Goal: Check status

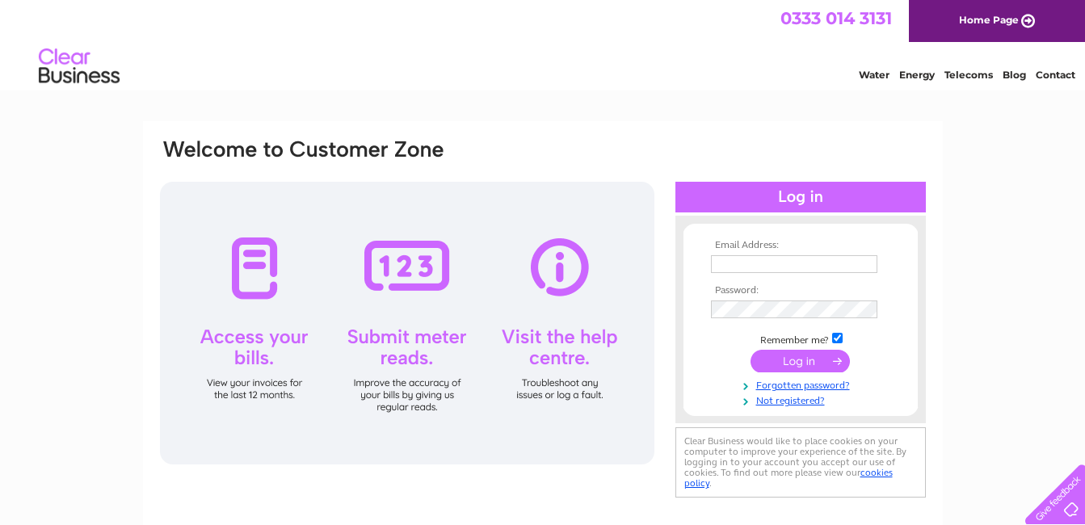
type input "[EMAIL_ADDRESS][DOMAIN_NAME]"
click at [785, 357] on input "submit" at bounding box center [800, 361] width 99 height 23
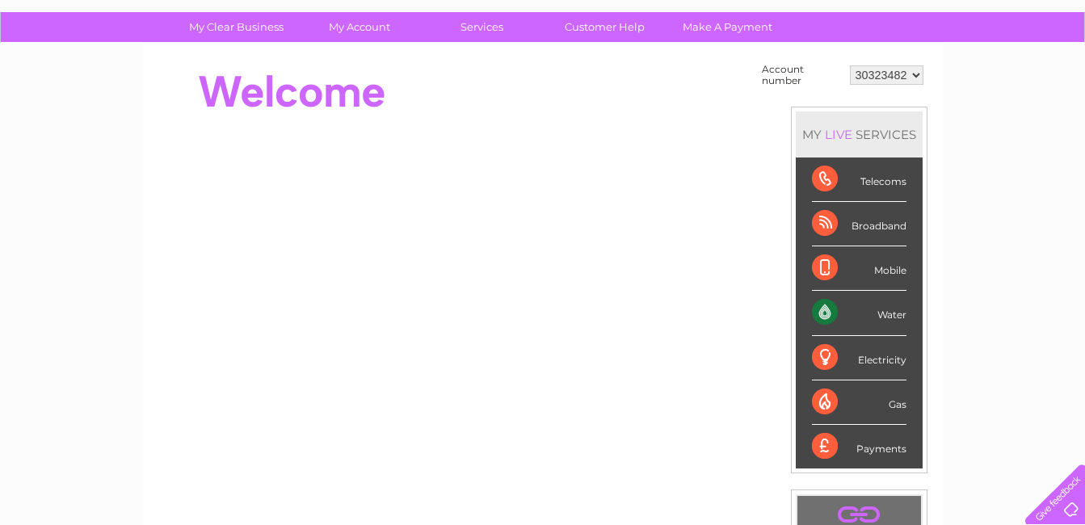
scroll to position [81, 0]
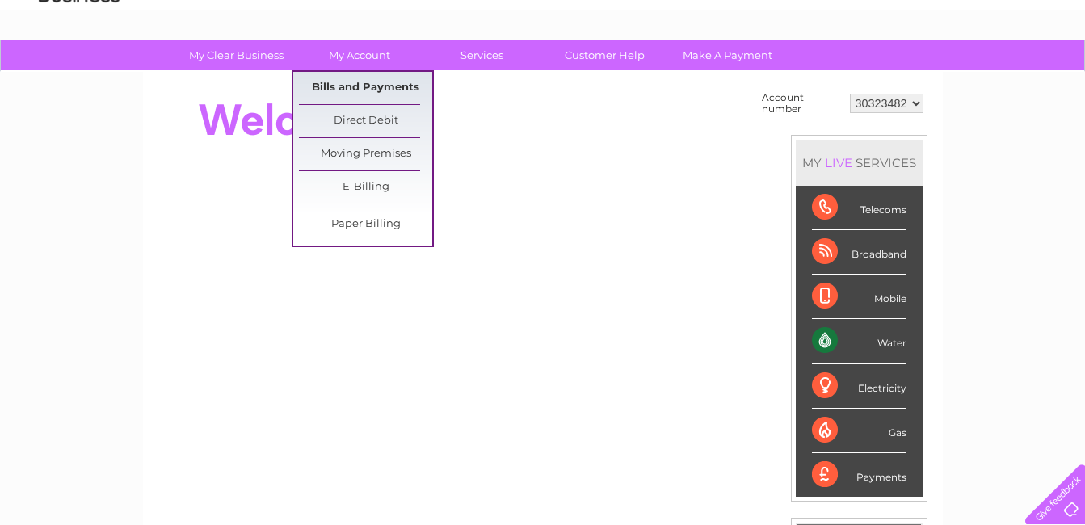
click at [350, 82] on link "Bills and Payments" at bounding box center [365, 88] width 133 height 32
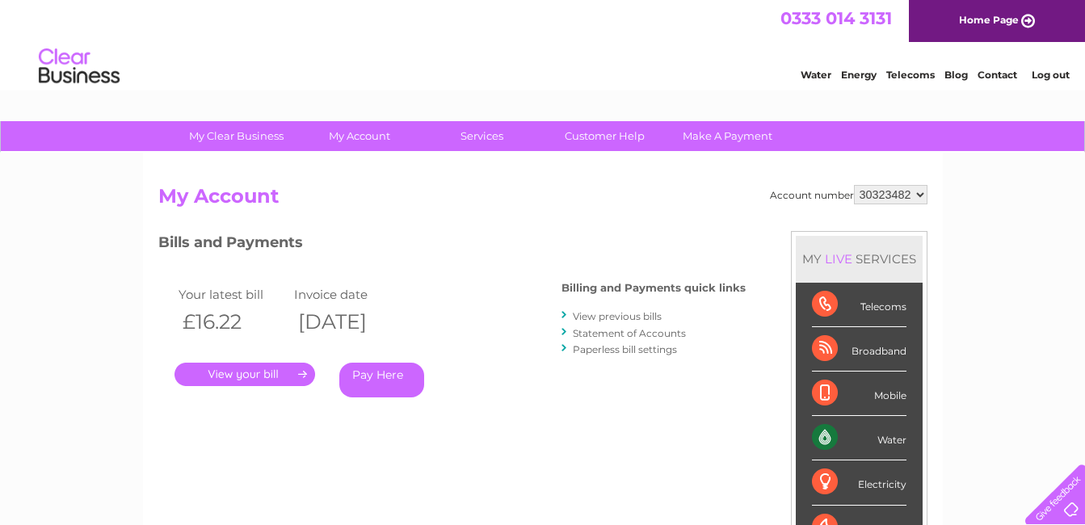
click at [296, 372] on link "." at bounding box center [245, 374] width 141 height 23
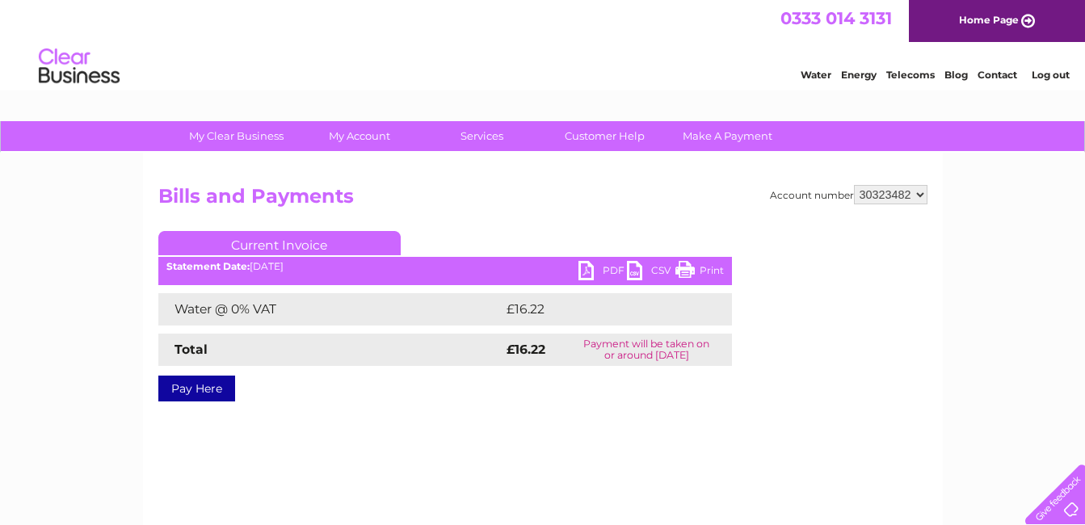
click at [683, 269] on link "Print" at bounding box center [699, 272] width 48 height 23
